Goal: Communication & Community: Answer question/provide support

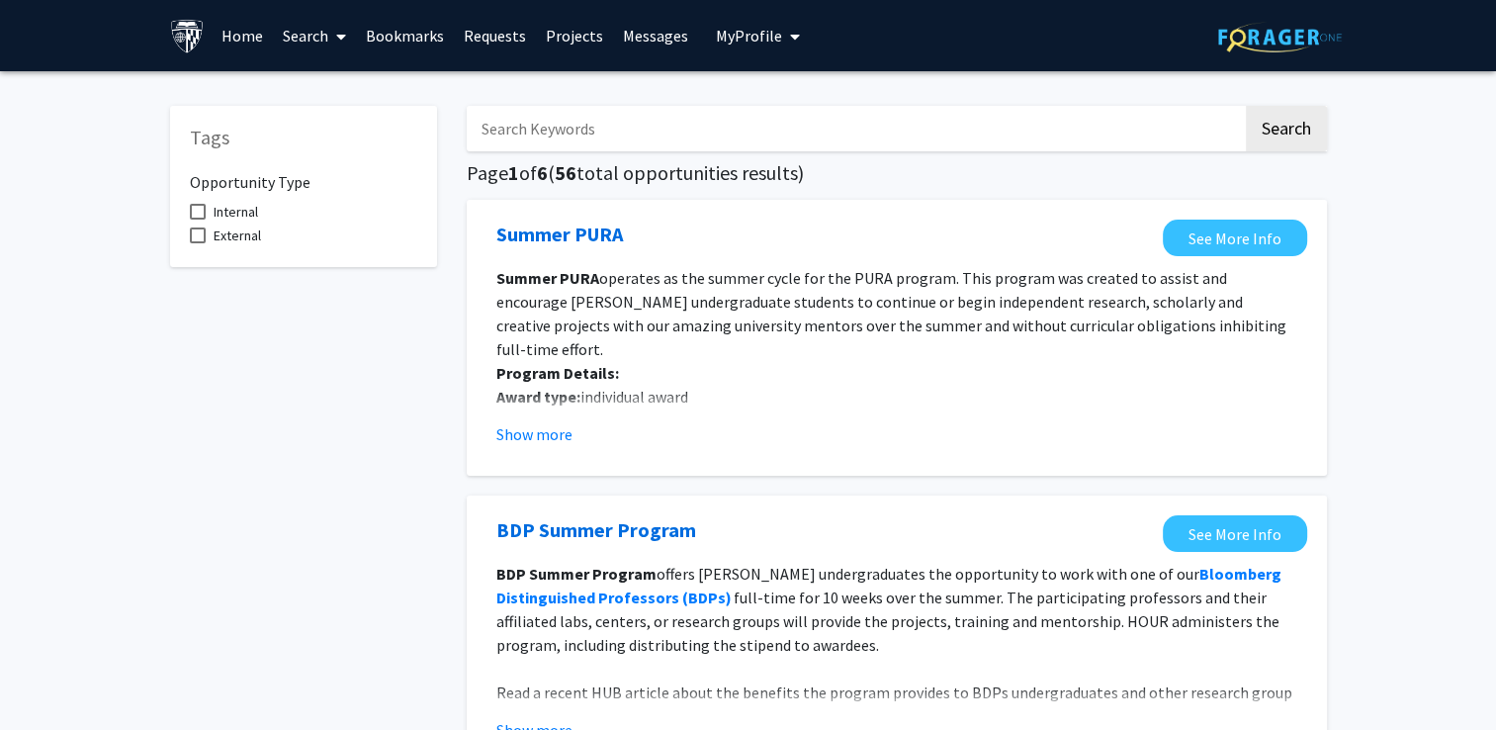
click at [639, 37] on link "Messages" at bounding box center [655, 35] width 85 height 69
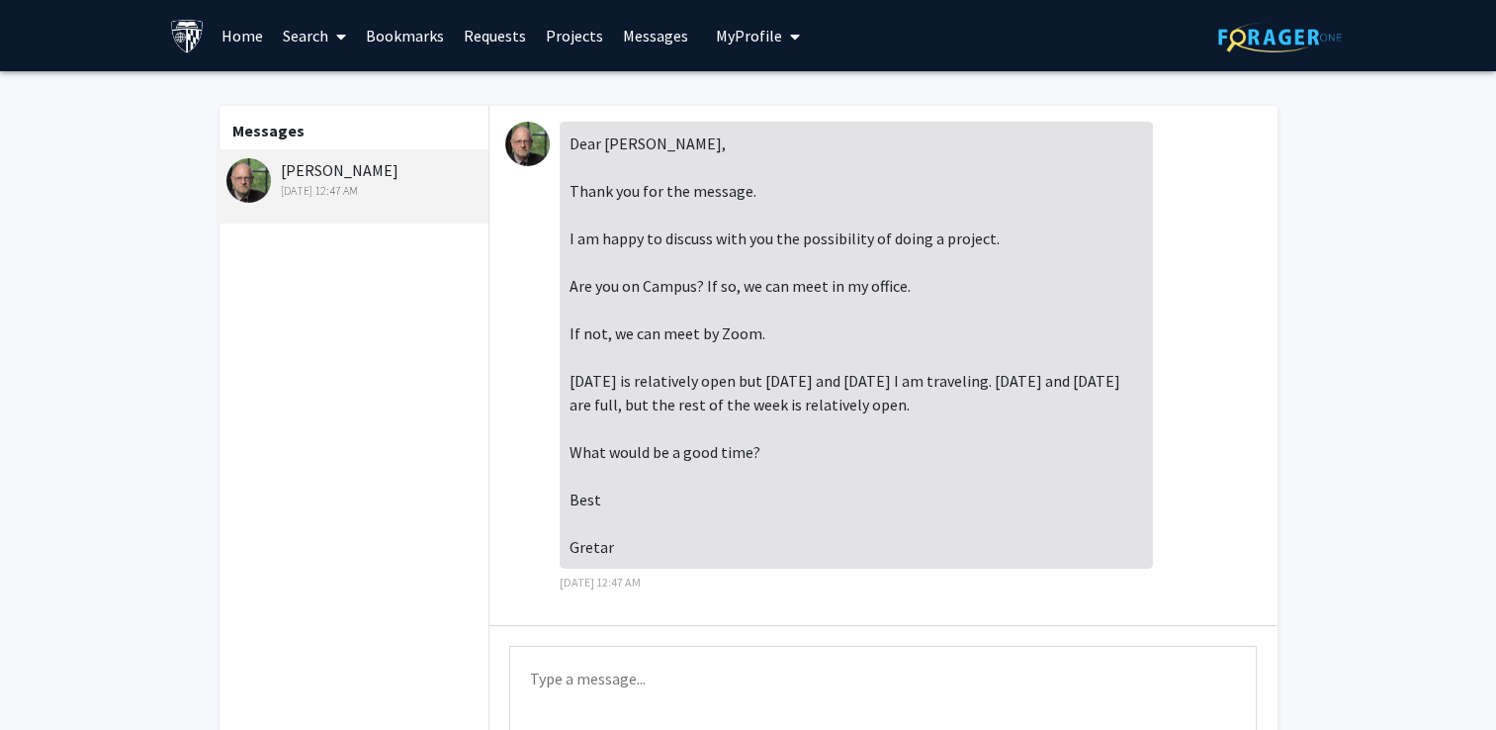
scroll to position [145, 0]
click at [721, 685] on textarea "Type a message" at bounding box center [883, 690] width 748 height 89
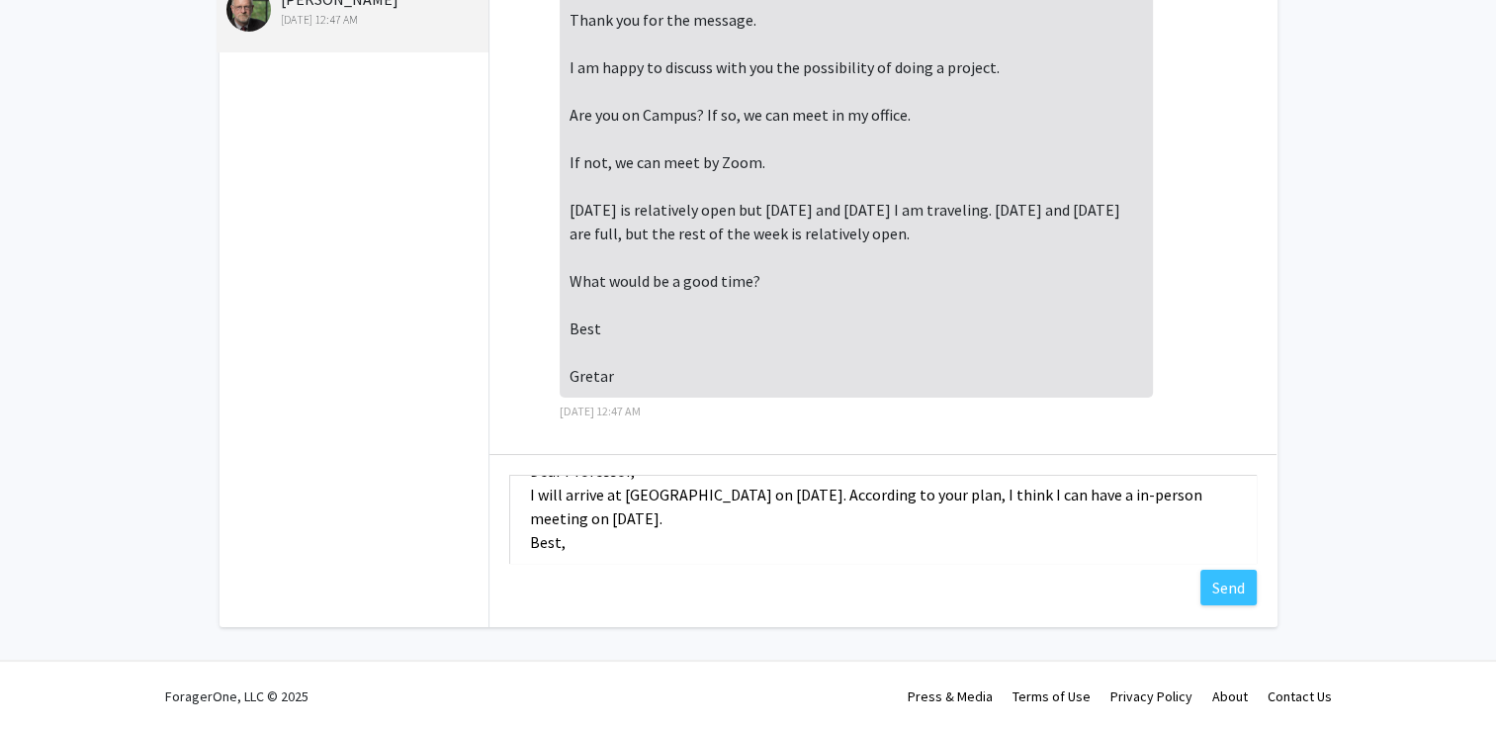
scroll to position [66, 0]
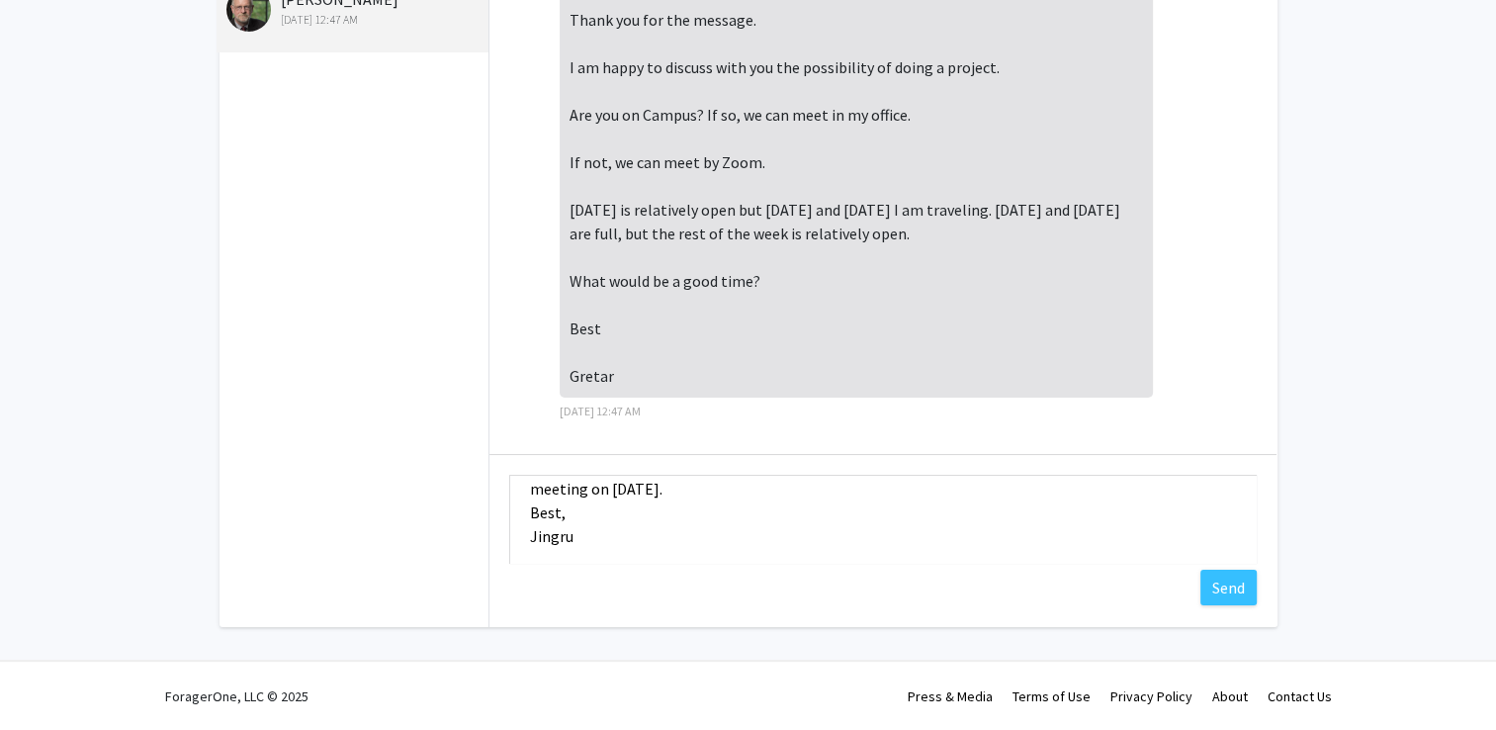
click at [737, 545] on textarea "Dear Professor, I will arrive at [GEOGRAPHIC_DATA] on [DATE]. According to your…" at bounding box center [883, 519] width 748 height 89
click at [740, 548] on textarea "Dear Professor, I will arrive at [GEOGRAPHIC_DATA] on [DATE]. According to your…" at bounding box center [883, 519] width 748 height 89
click at [843, 505] on textarea "Dear Professor, I will arrive at [GEOGRAPHIC_DATA] on [DATE]. According to your…" at bounding box center [883, 519] width 748 height 89
paste textarea "Please let me know if this time works for you"
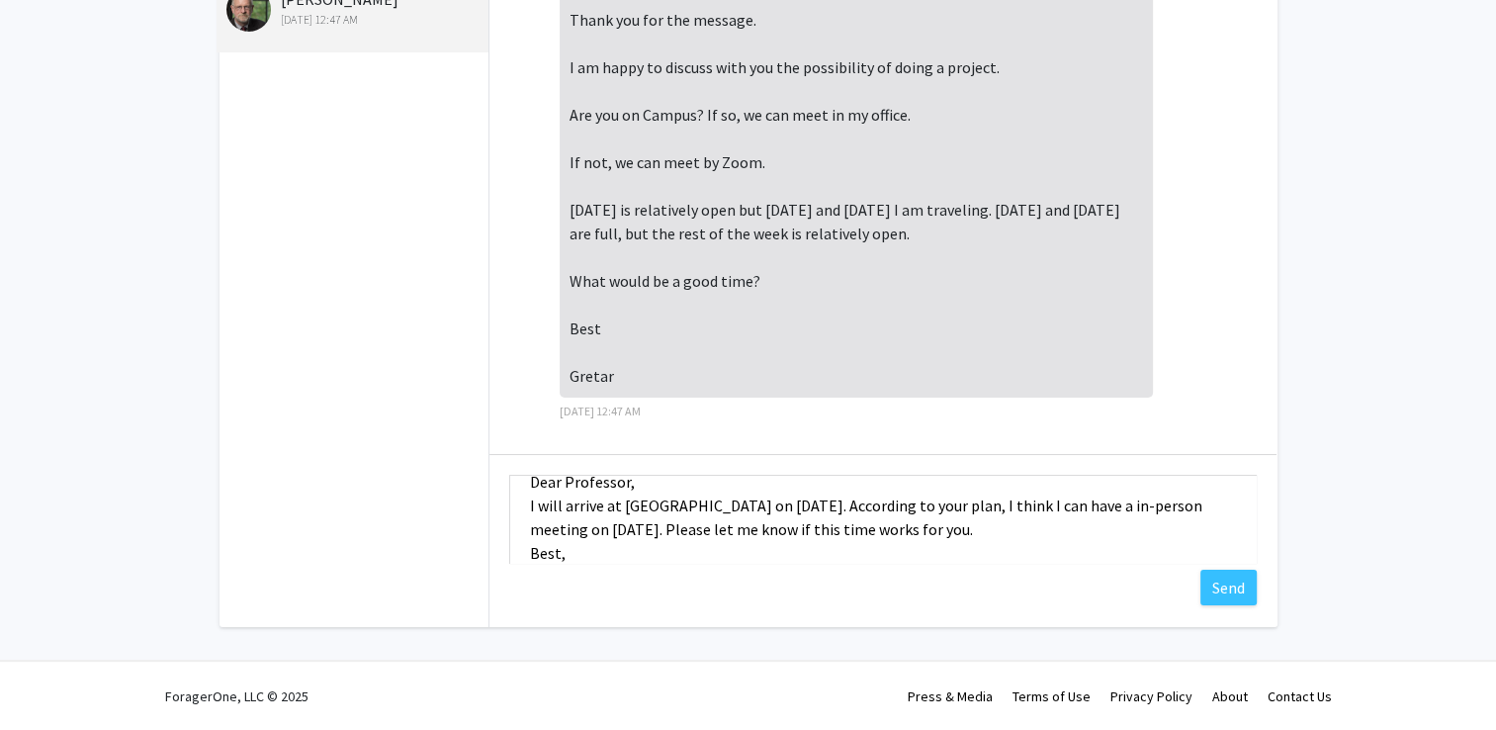
scroll to position [89, 0]
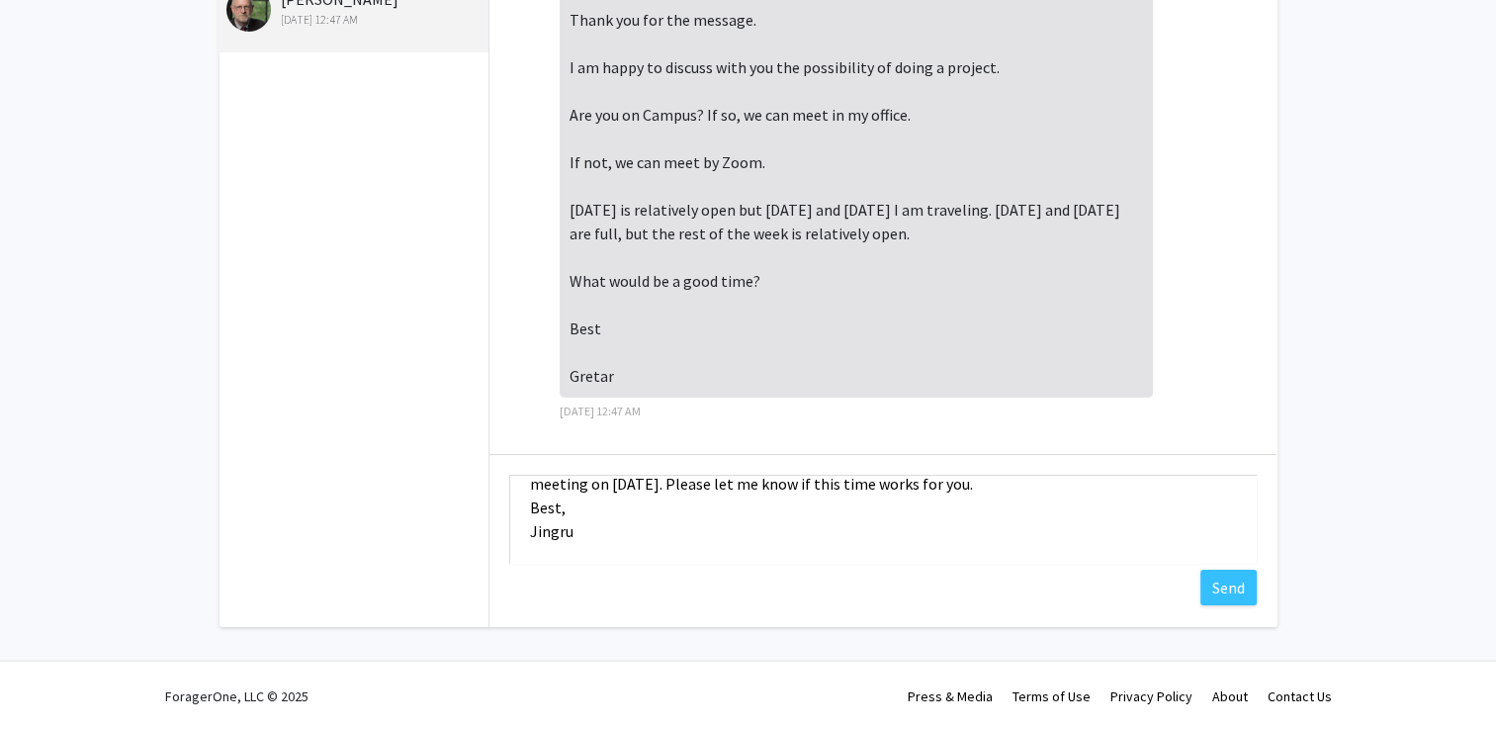
click at [777, 487] on textarea "Dear Professor, I will arrive at [GEOGRAPHIC_DATA] on [DATE]. According to your…" at bounding box center [883, 519] width 748 height 89
type textarea "Dear Professor, I will arrive at [GEOGRAPHIC_DATA] on [DATE]. According to your…"
click at [1201, 605] on button "Send" at bounding box center [1229, 588] width 56 height 36
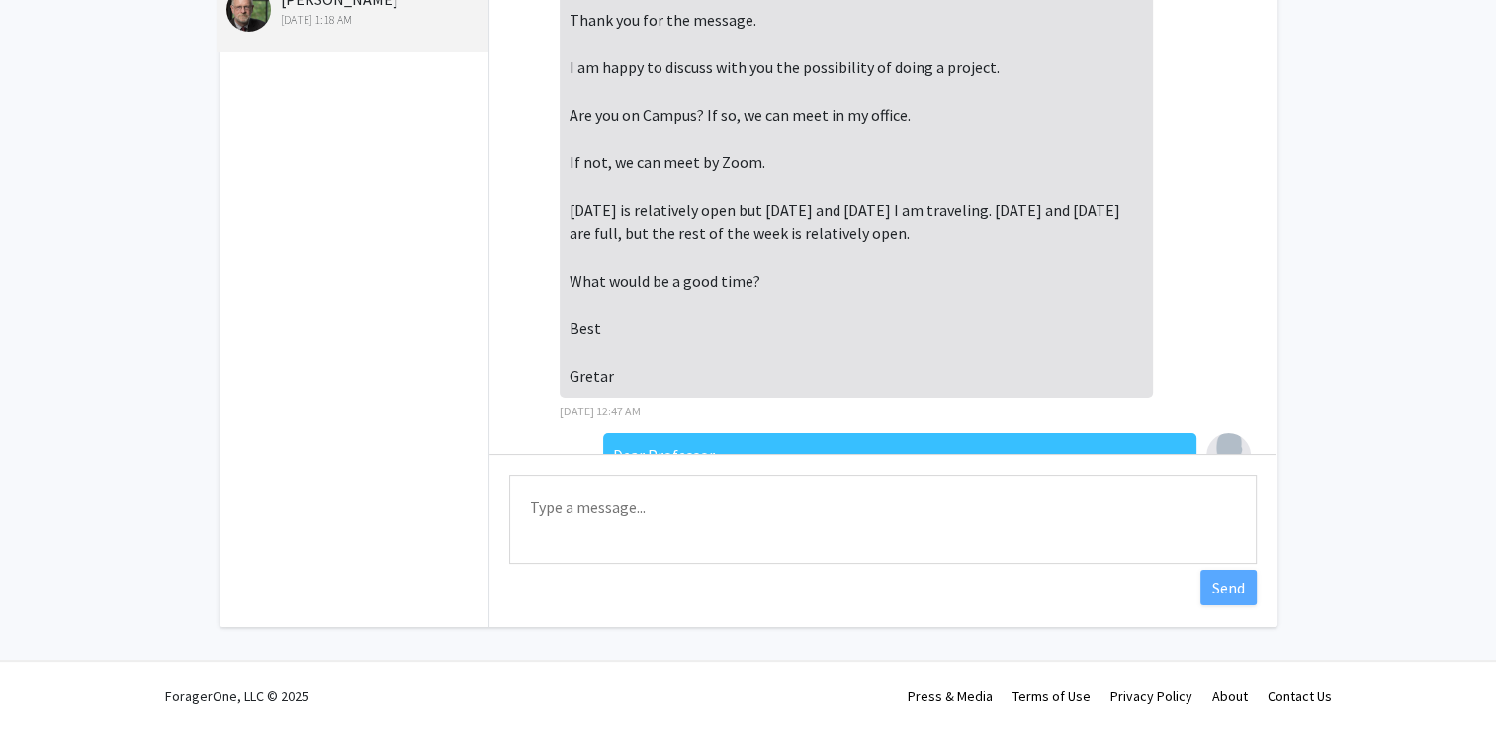
scroll to position [384, 0]
